Goal: Information Seeking & Learning: Find specific fact

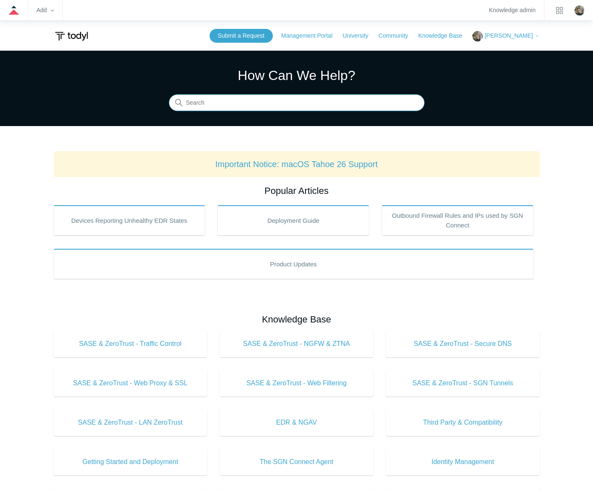
click at [263, 111] on input "Search" at bounding box center [297, 103] width 256 height 17
type input "revoke maintenance key"
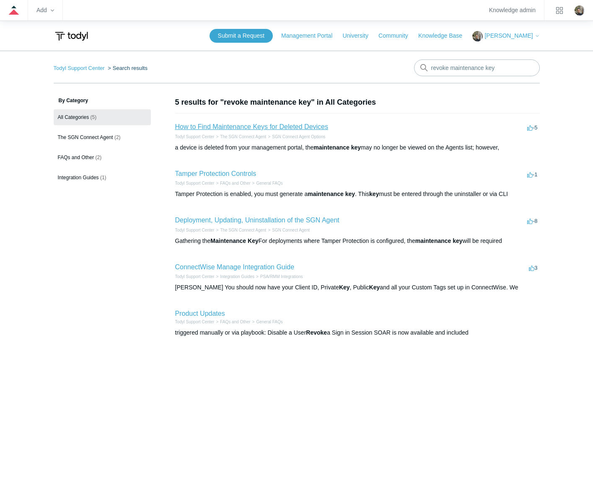
click at [259, 127] on link "How to Find Maintenance Keys for Deleted Devices" at bounding box center [251, 126] width 153 height 7
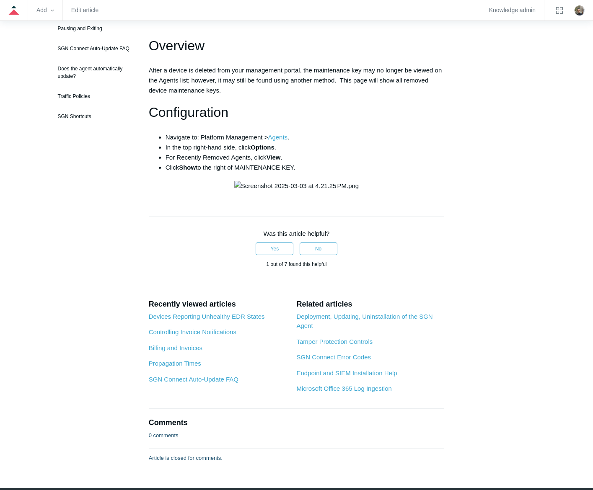
scroll to position [8, 0]
